Goal: Task Accomplishment & Management: Manage account settings

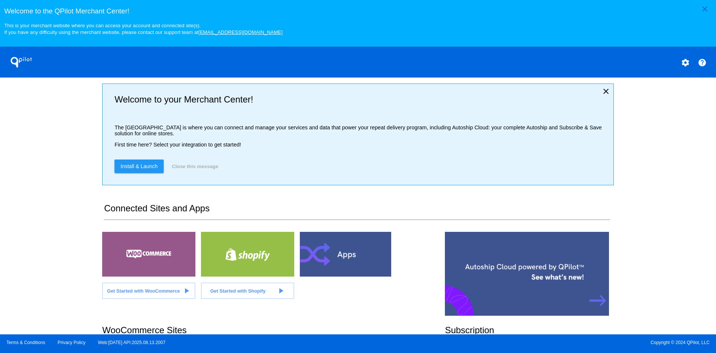
scroll to position [154, 0]
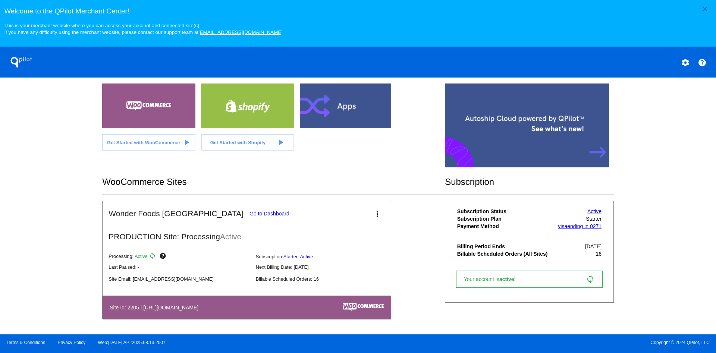
click at [249, 214] on link "Go to Dashboard" at bounding box center [269, 214] width 40 height 6
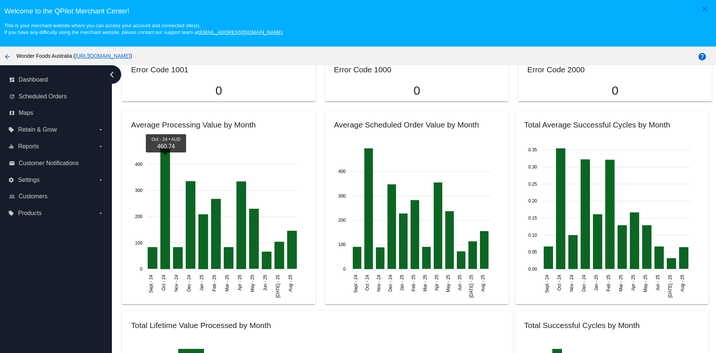
scroll to position [595, 0]
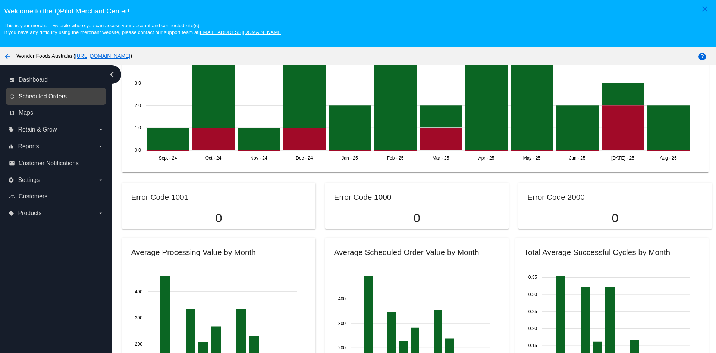
click at [58, 95] on span "Scheduled Orders" at bounding box center [43, 96] width 48 height 7
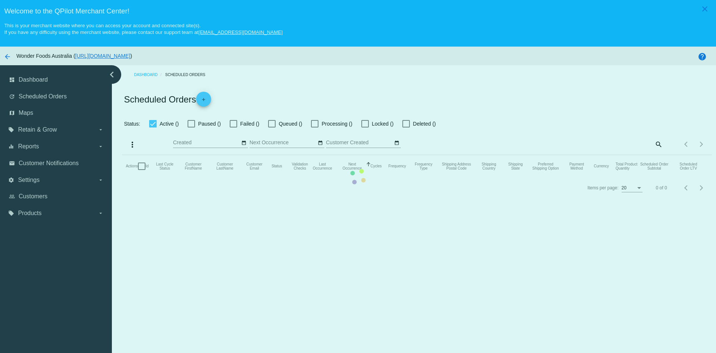
checkbox input "true"
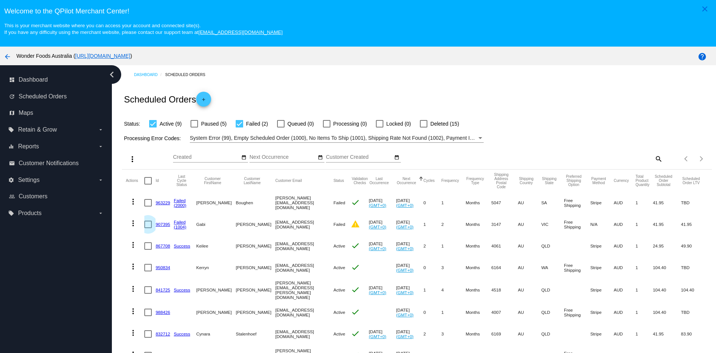
click at [147, 224] on div at bounding box center [147, 224] width 7 height 7
click at [148, 228] on input "checkbox" at bounding box center [148, 228] width 0 height 0
checkbox input "true"
click at [134, 224] on mat-icon "more_vert" at bounding box center [133, 223] width 9 height 9
click at [166, 226] on div "info View Event Logs history View Cycles History play_arrow Activate cached Res…" at bounding box center [163, 281] width 74 height 128
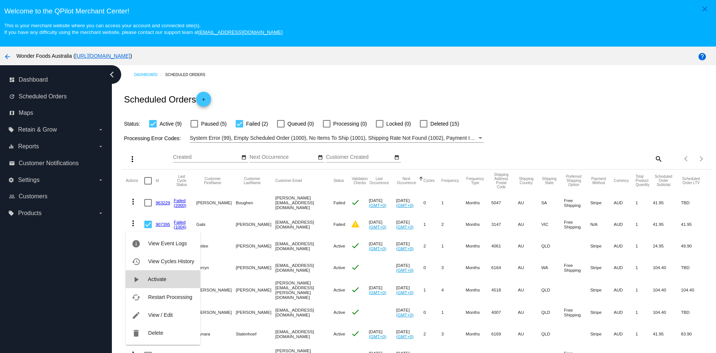
click at [159, 280] on span "Activate" at bounding box center [157, 279] width 19 height 6
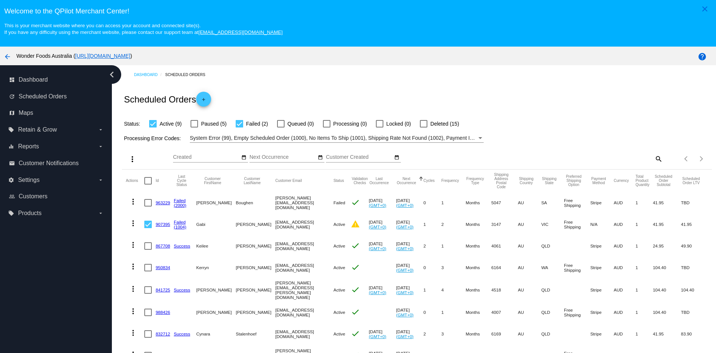
click at [162, 225] on link "907395" at bounding box center [162, 224] width 15 height 5
